Goal: Communication & Community: Answer question/provide support

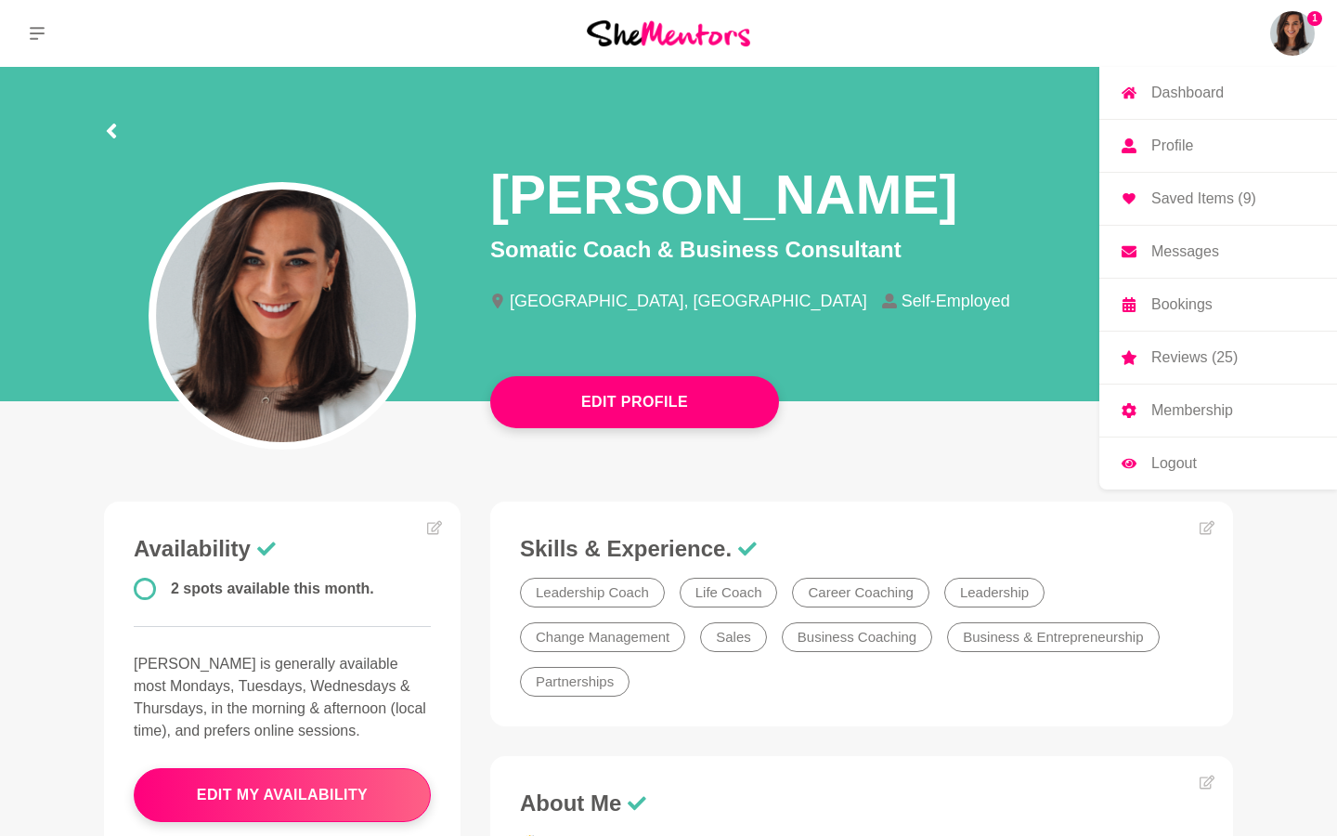
click at [1272, 43] on img at bounding box center [1292, 33] width 45 height 45
click at [1171, 267] on link "Messages" at bounding box center [1218, 252] width 238 height 52
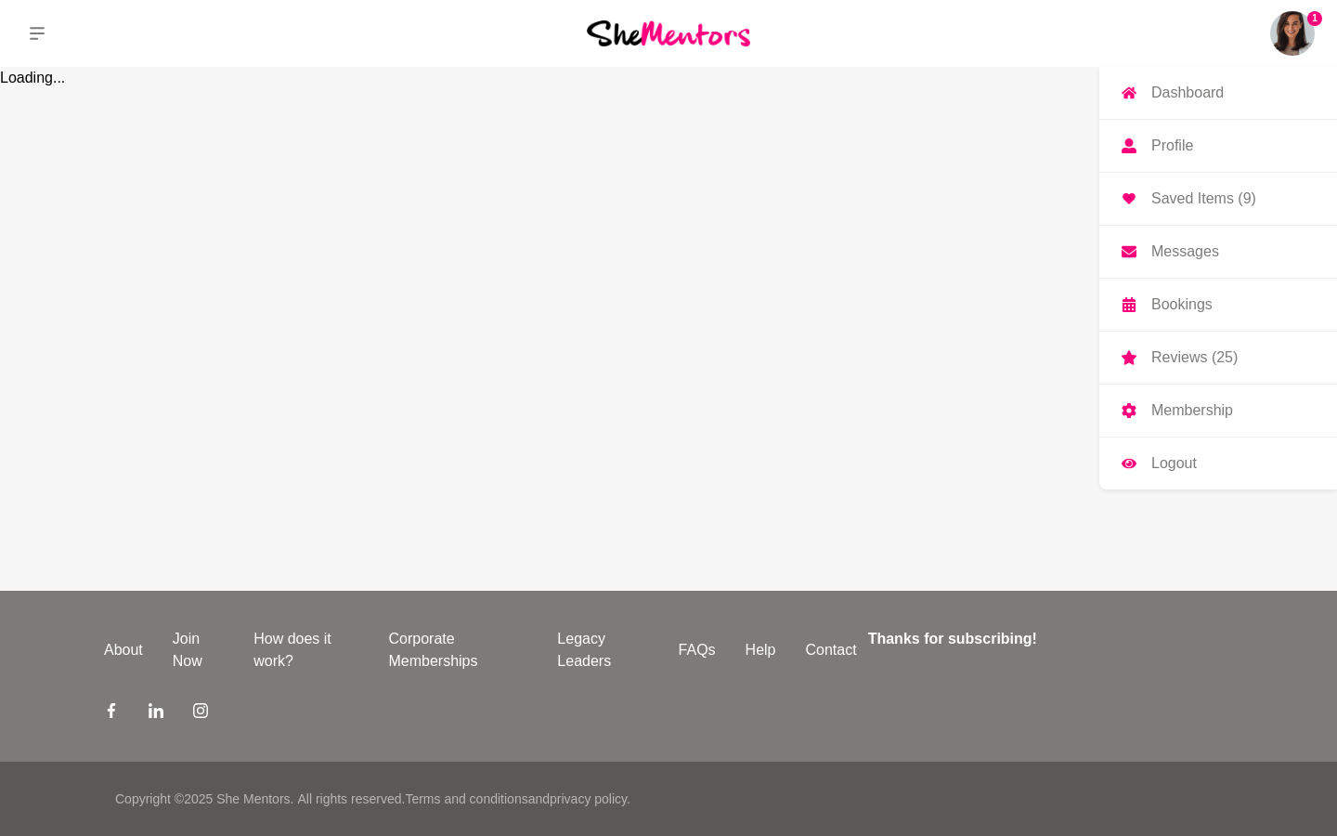
click at [1171, 249] on p "Messages" at bounding box center [1185, 251] width 68 height 15
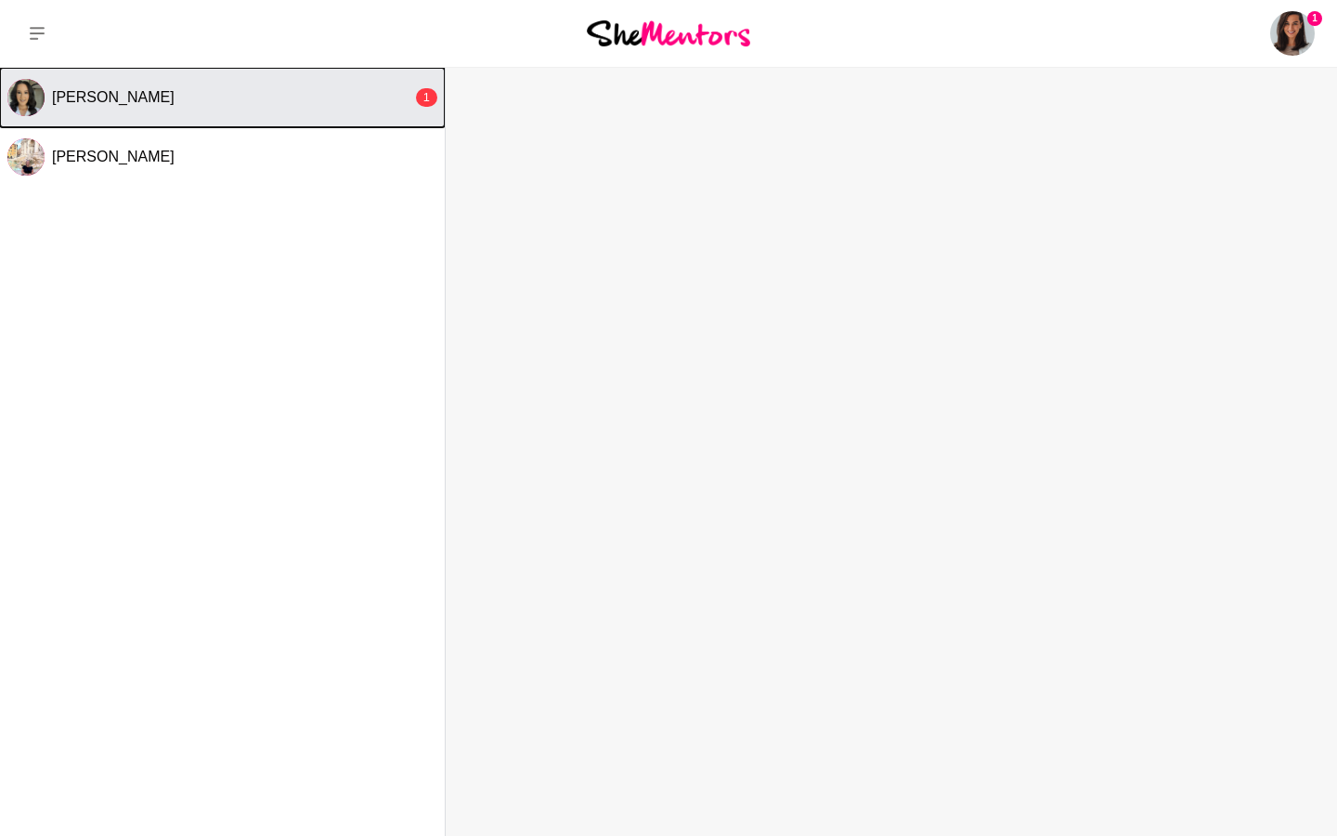
click at [312, 110] on button "[PERSON_NAME] 1" at bounding box center [222, 97] width 445 height 59
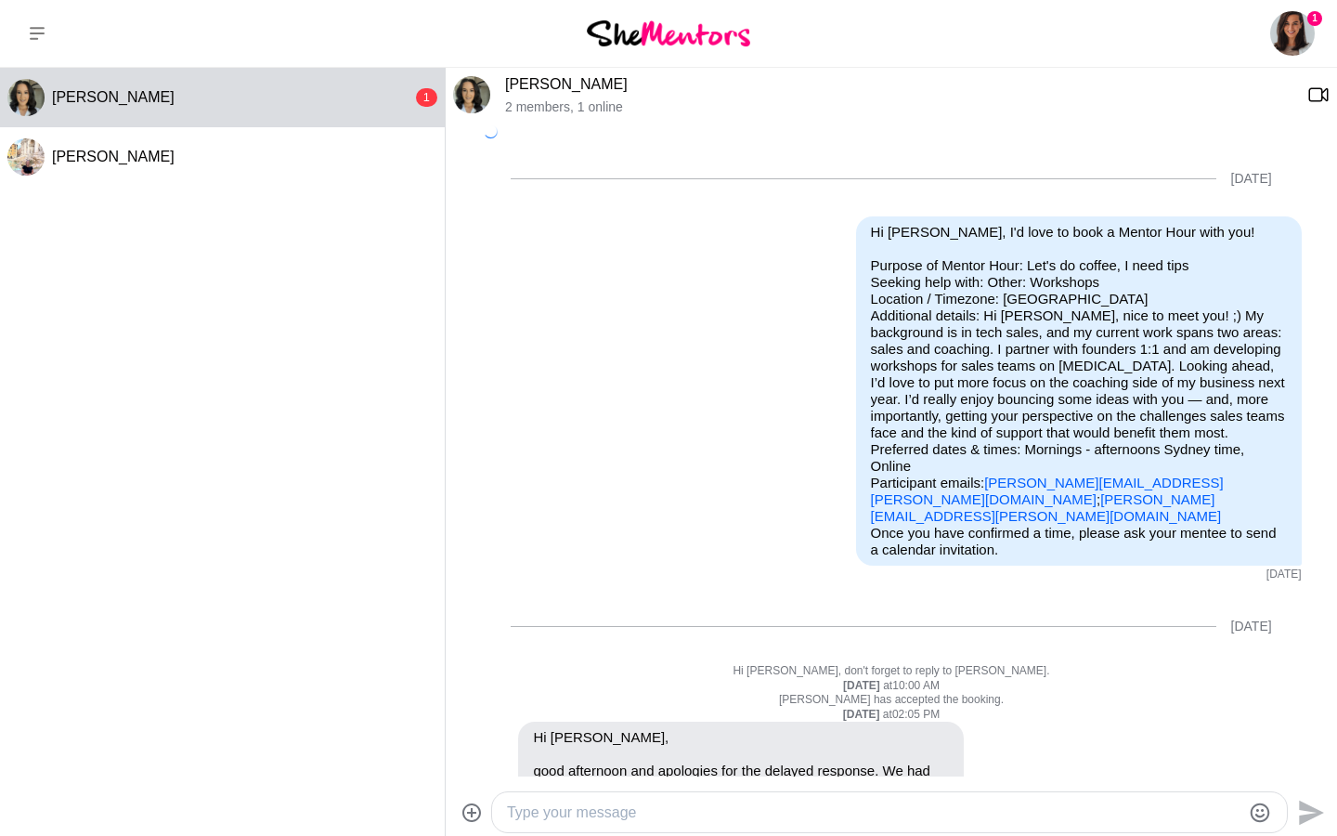
scroll to position [1006, 0]
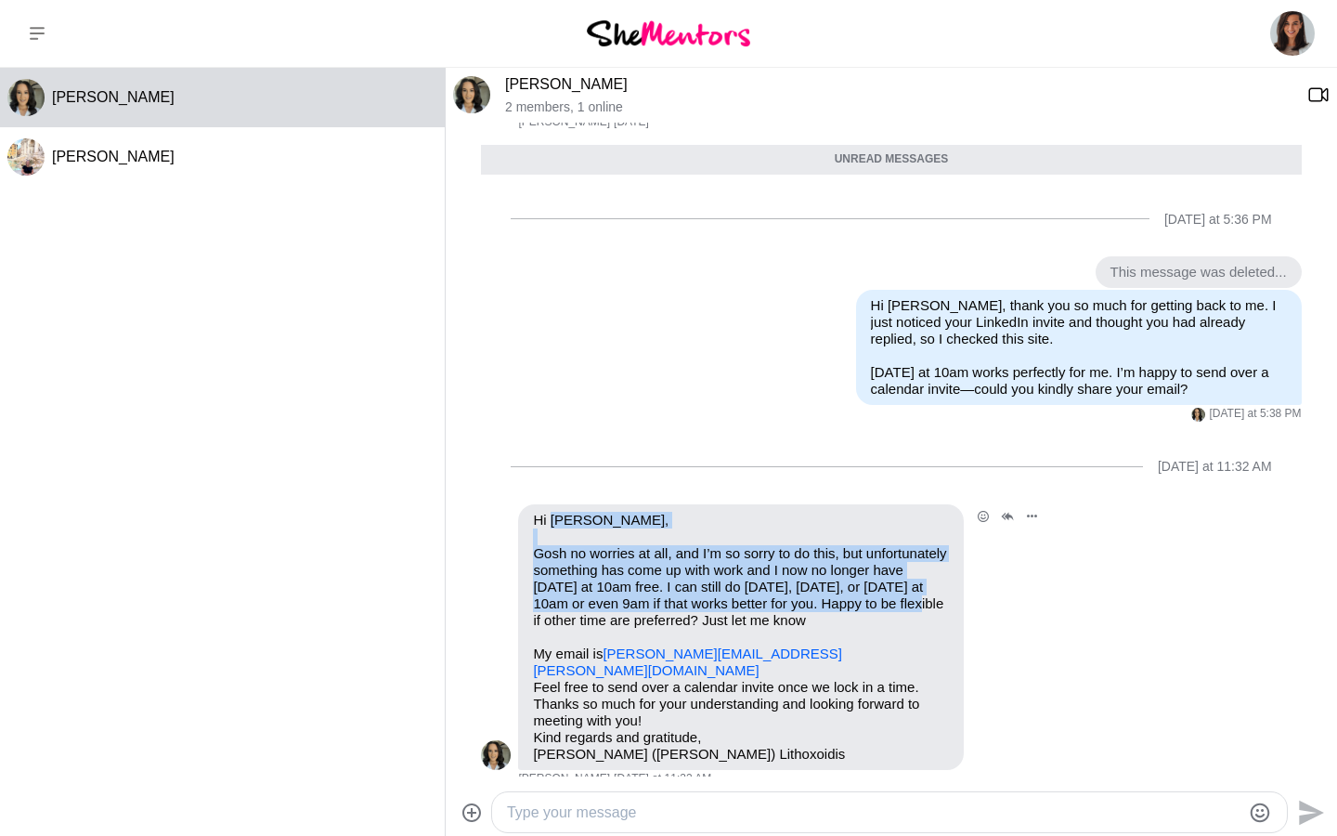
drag, startPoint x: 551, startPoint y: 505, endPoint x: 635, endPoint y: 604, distance: 129.7
click at [635, 604] on div "Hi [PERSON_NAME], Gosh no worries at all, and I’m so sorry to do this, but unfo…" at bounding box center [741, 637] width 416 height 251
click at [883, 564] on p "Gosh no worries at all, and I’m so sorry to do this, but unfortunately somethin…" at bounding box center [741, 587] width 416 height 84
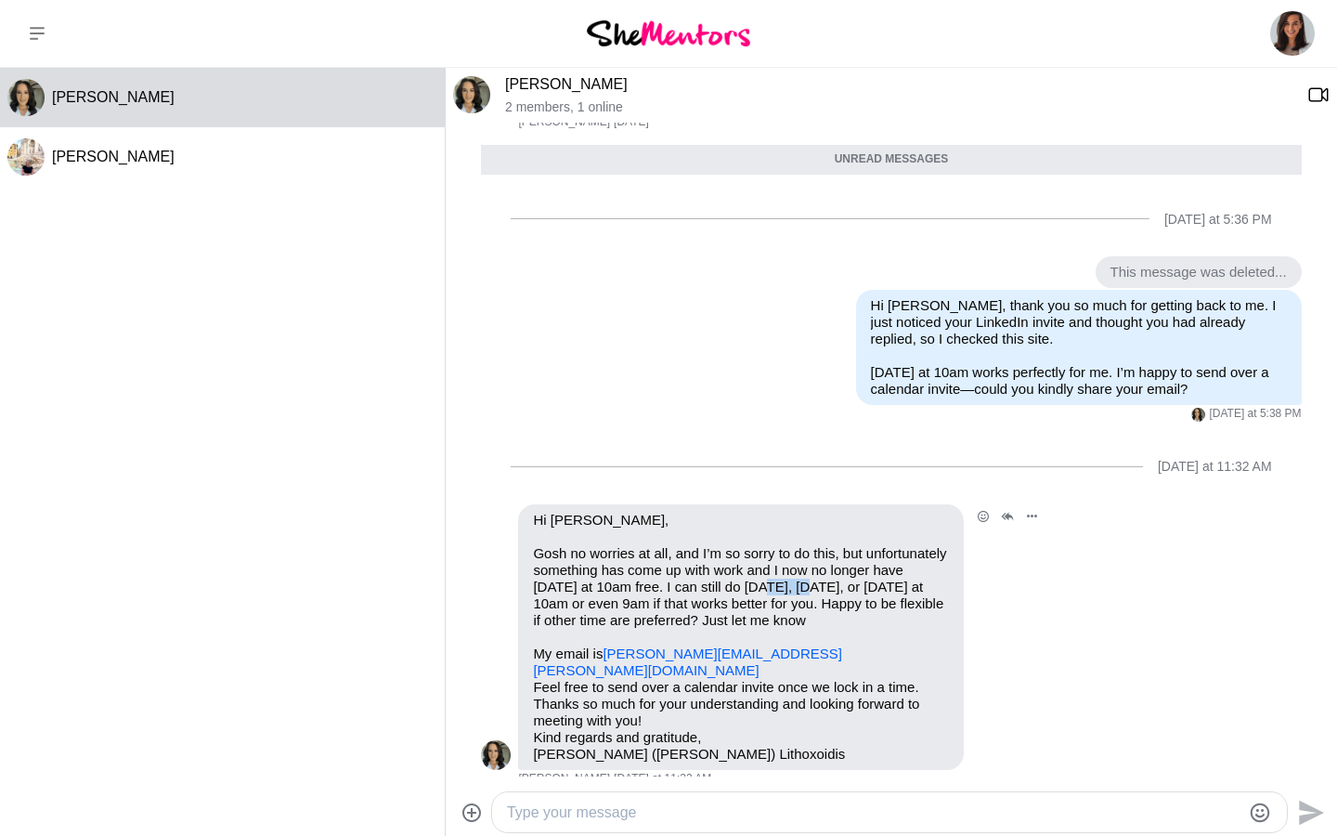
click at [883, 564] on p "Gosh no worries at all, and I’m so sorry to do this, but unfortunately somethin…" at bounding box center [741, 587] width 416 height 84
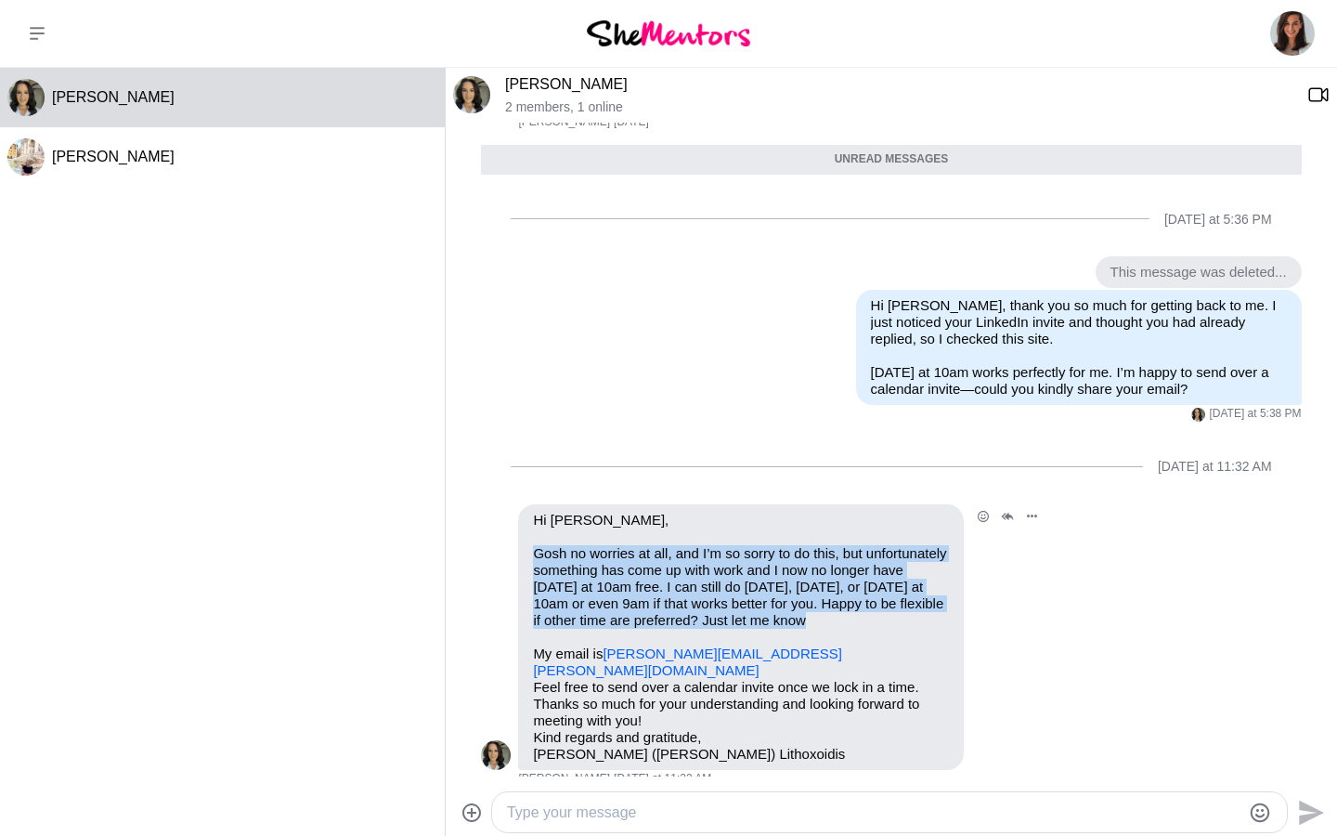
click at [883, 564] on p "Gosh no worries at all, and I’m so sorry to do this, but unfortunately somethin…" at bounding box center [741, 587] width 416 height 84
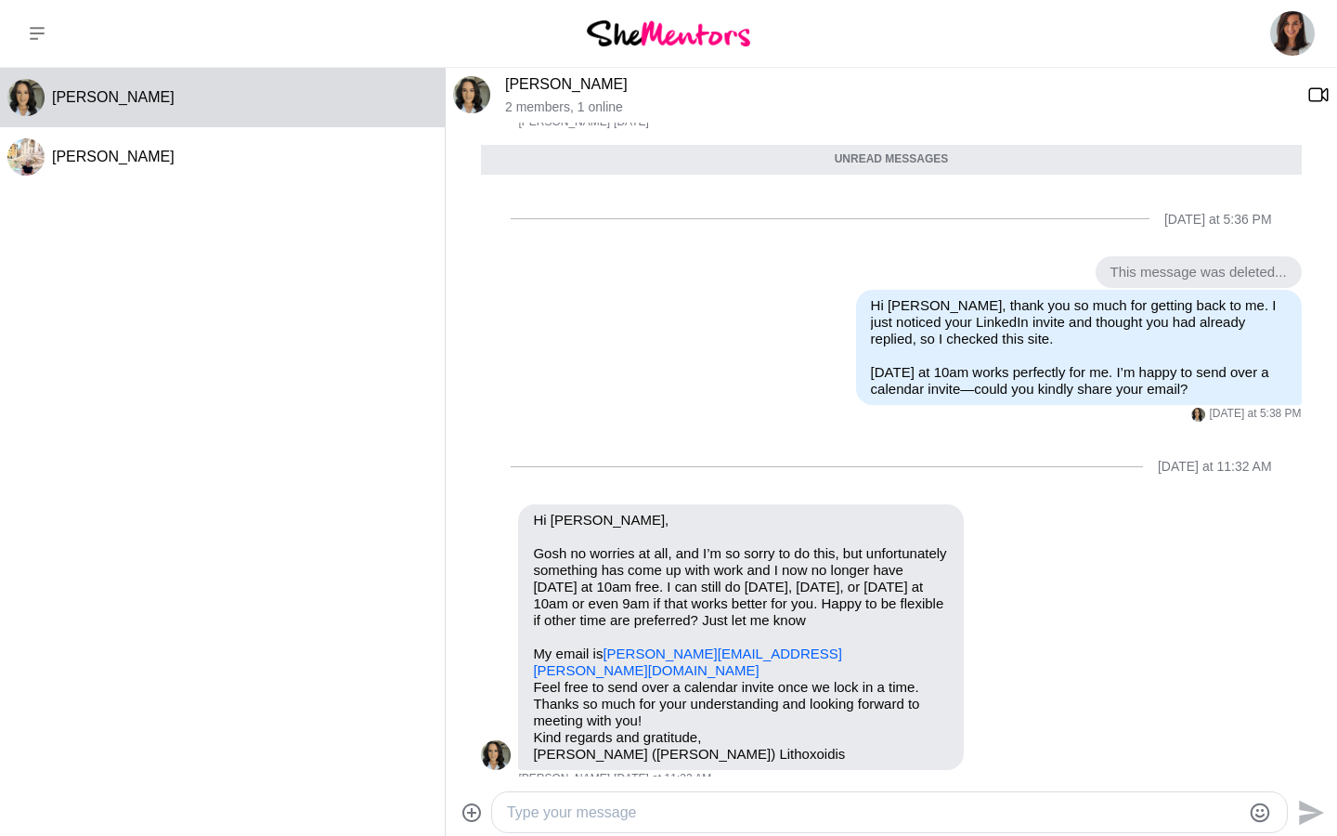
click at [723, 772] on div "[DATE] Reply Pin [PERSON_NAME] as unread Edit Message Delete Hi [PERSON_NAME], …" at bounding box center [891, 450] width 891 height 654
drag, startPoint x: 802, startPoint y: 641, endPoint x: 619, endPoint y: 651, distance: 183.2
click at [619, 651] on div "Hi [PERSON_NAME], Gosh no worries at all, and I’m so sorry to do this, but unfo…" at bounding box center [741, 637] width 416 height 251
drag, startPoint x: 783, startPoint y: 654, endPoint x: 604, endPoint y: 651, distance: 179.2
click at [604, 651] on p "My email is [PERSON_NAME][EMAIL_ADDRESS][PERSON_NAME][DOMAIN_NAME]" at bounding box center [741, 661] width 416 height 33
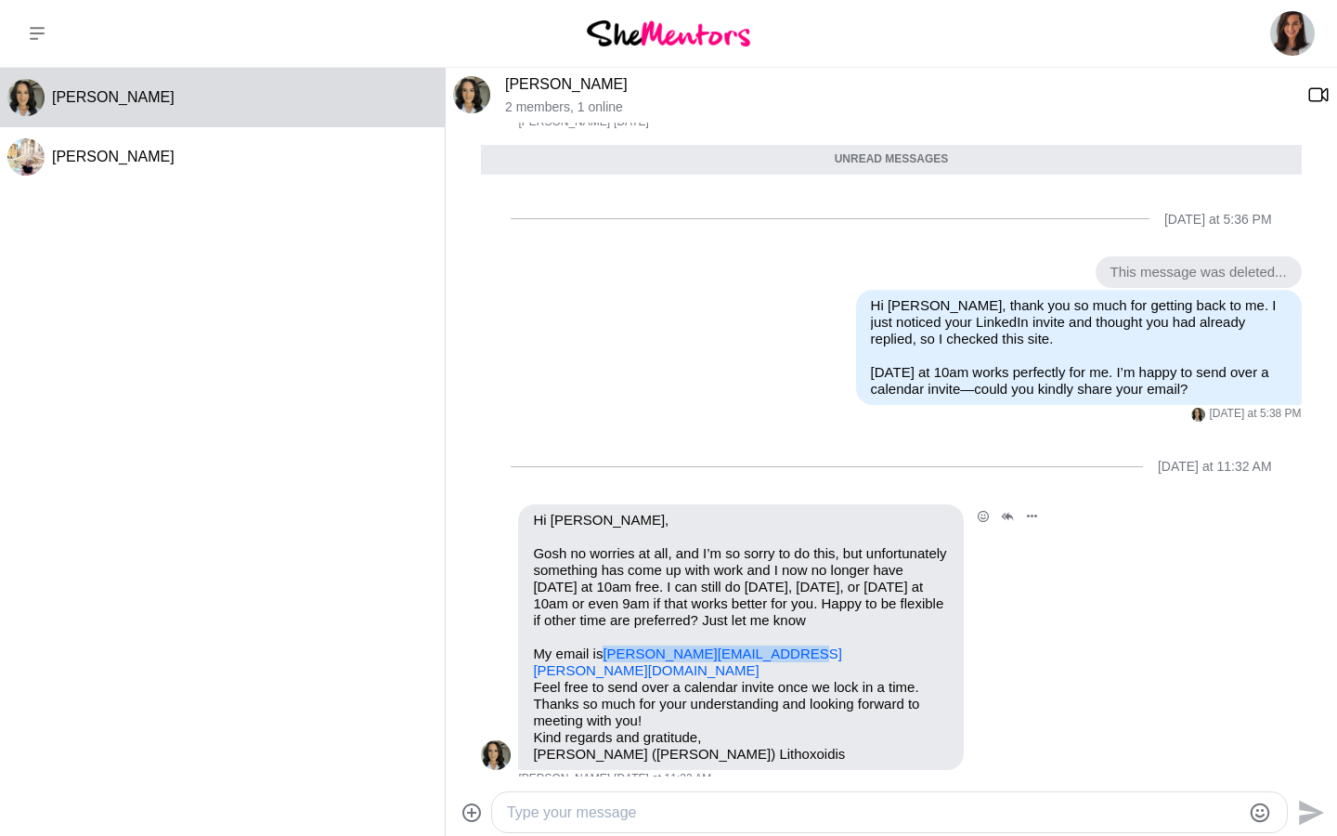
copy p "[PERSON_NAME][EMAIL_ADDRESS][PERSON_NAME][DOMAIN_NAME]"
click at [626, 803] on textarea "Type your message" at bounding box center [874, 812] width 734 height 22
type textarea "J"
type textarea "h"
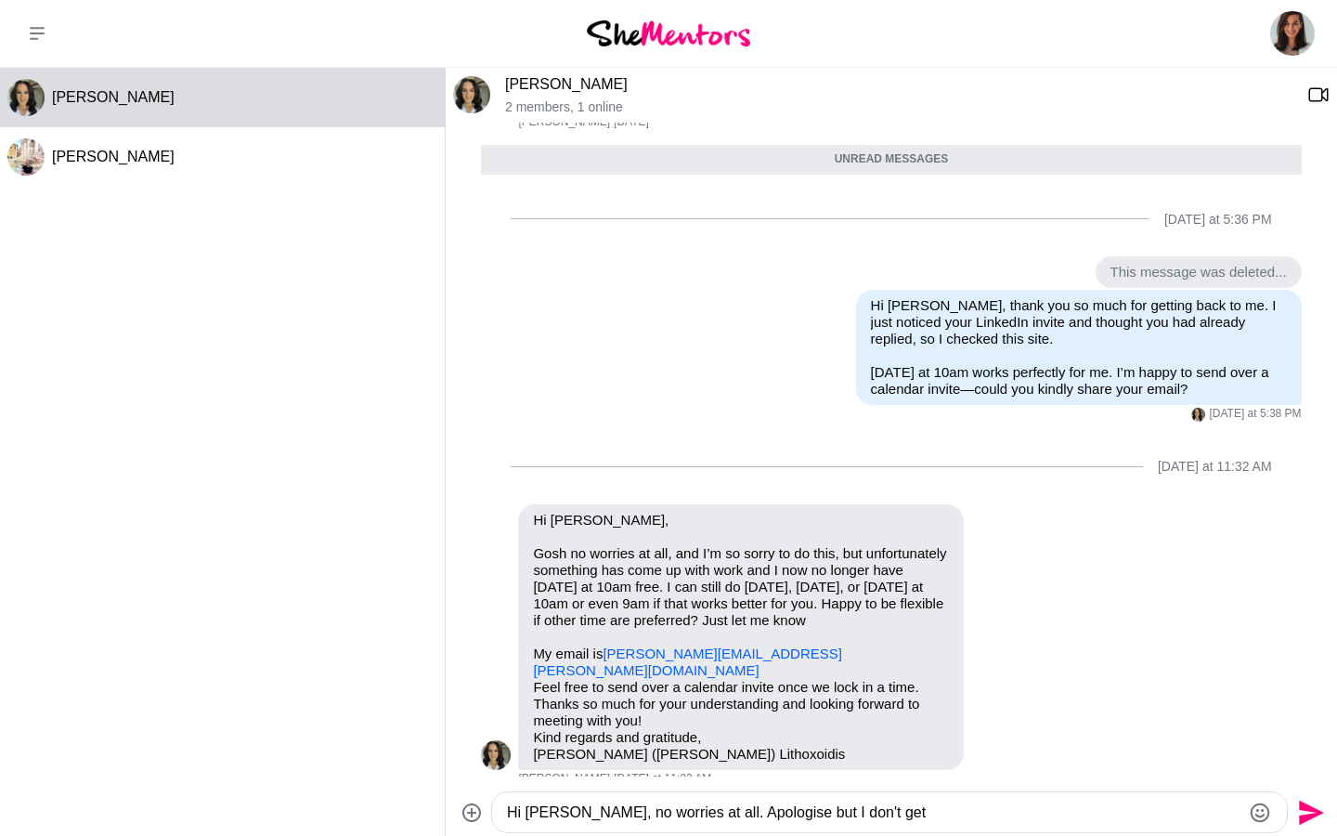
type textarea "Hi [PERSON_NAME], no worries at all. Apologise but I don't get"
